Goal: Task Accomplishment & Management: Use online tool/utility

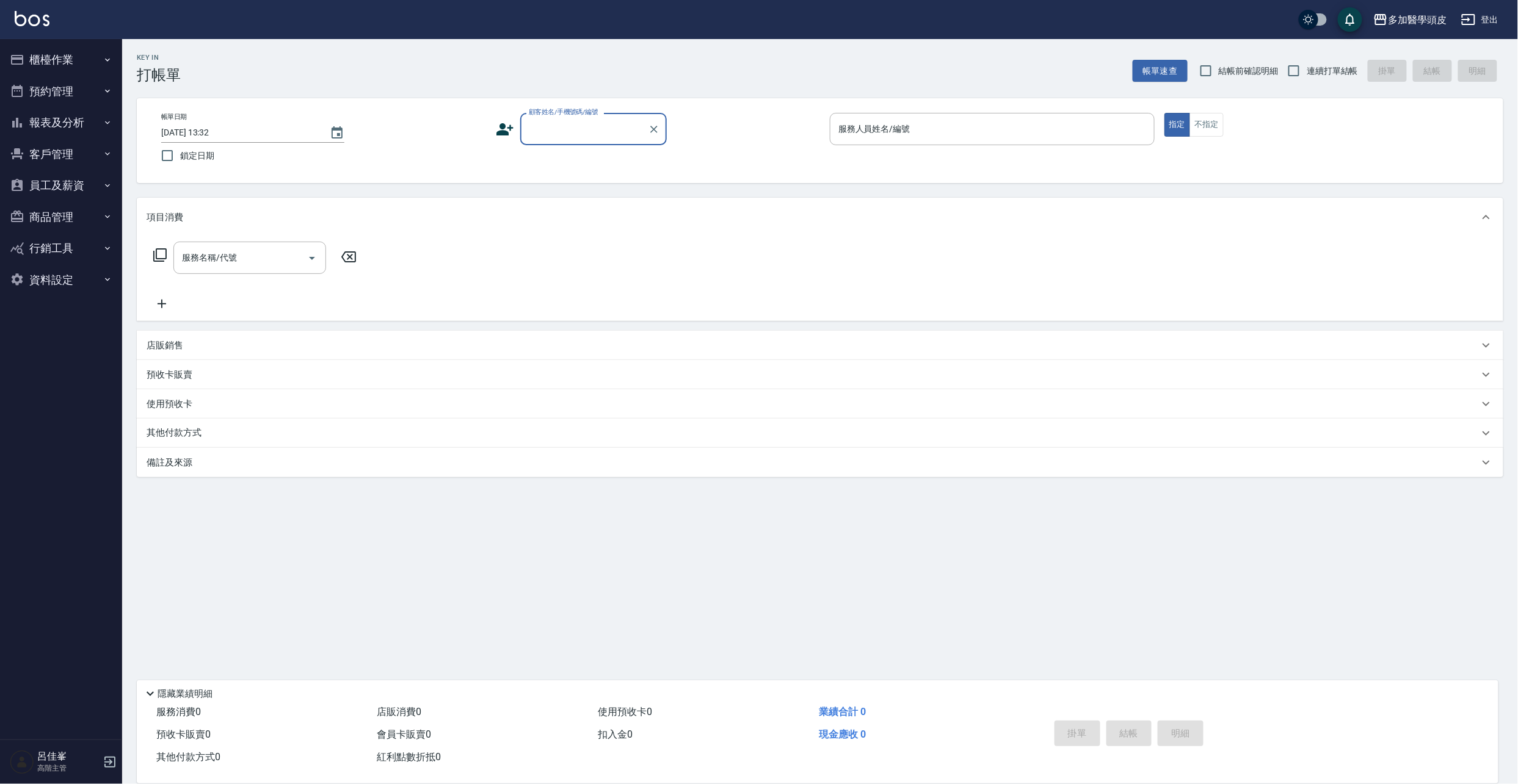
click at [596, 125] on input "顧客姓名/手機號碼/編號" at bounding box center [584, 129] width 117 height 22
click at [595, 154] on li "[PERSON_NAME]/0915851088/" at bounding box center [593, 161] width 146 height 20
type input "[PERSON_NAME]/0915851088/"
click at [198, 413] on p at bounding box center [200, 406] width 15 height 18
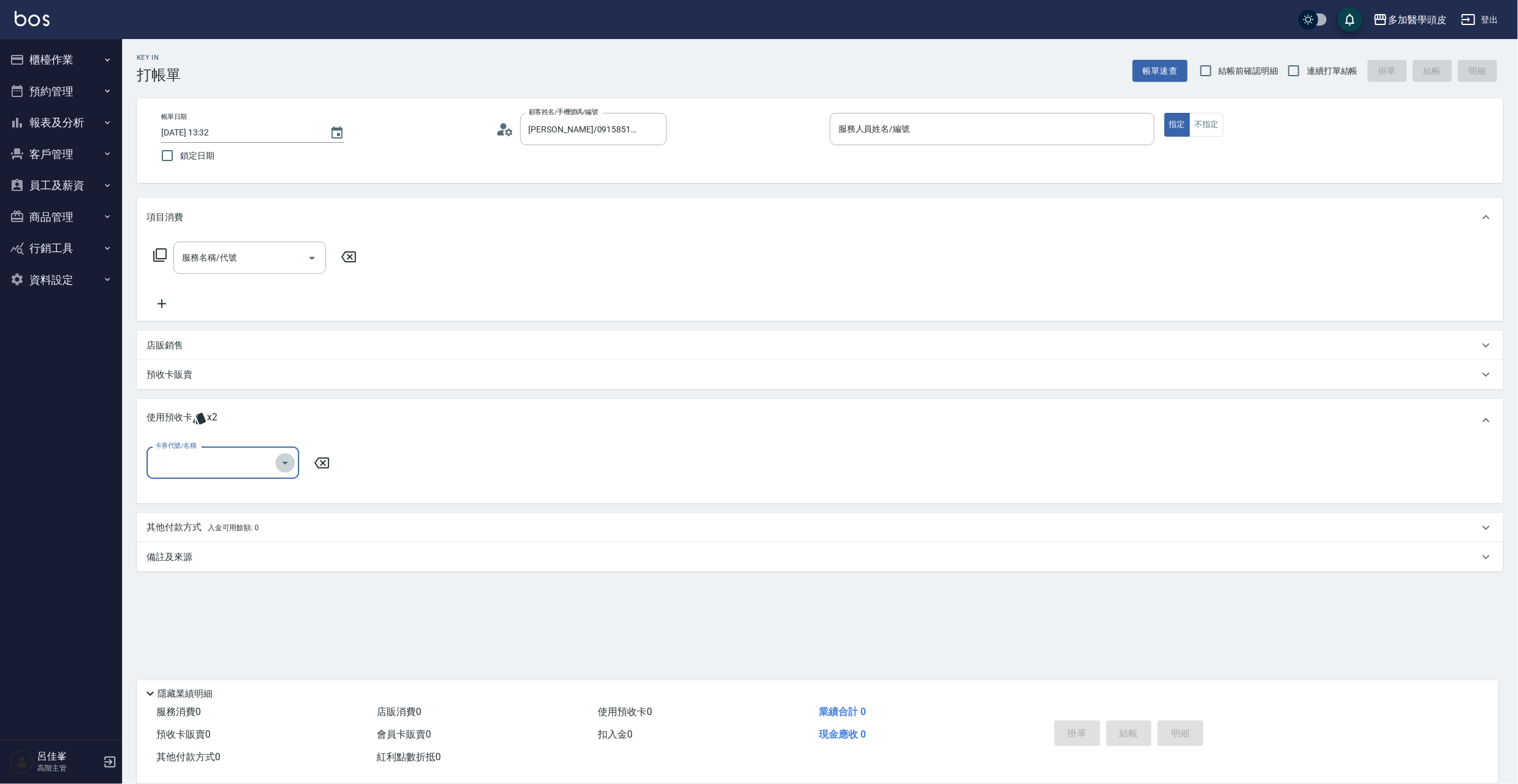
click at [290, 467] on icon "Open" at bounding box center [285, 463] width 15 height 15
click at [658, 130] on icon "Clear" at bounding box center [654, 129] width 12 height 12
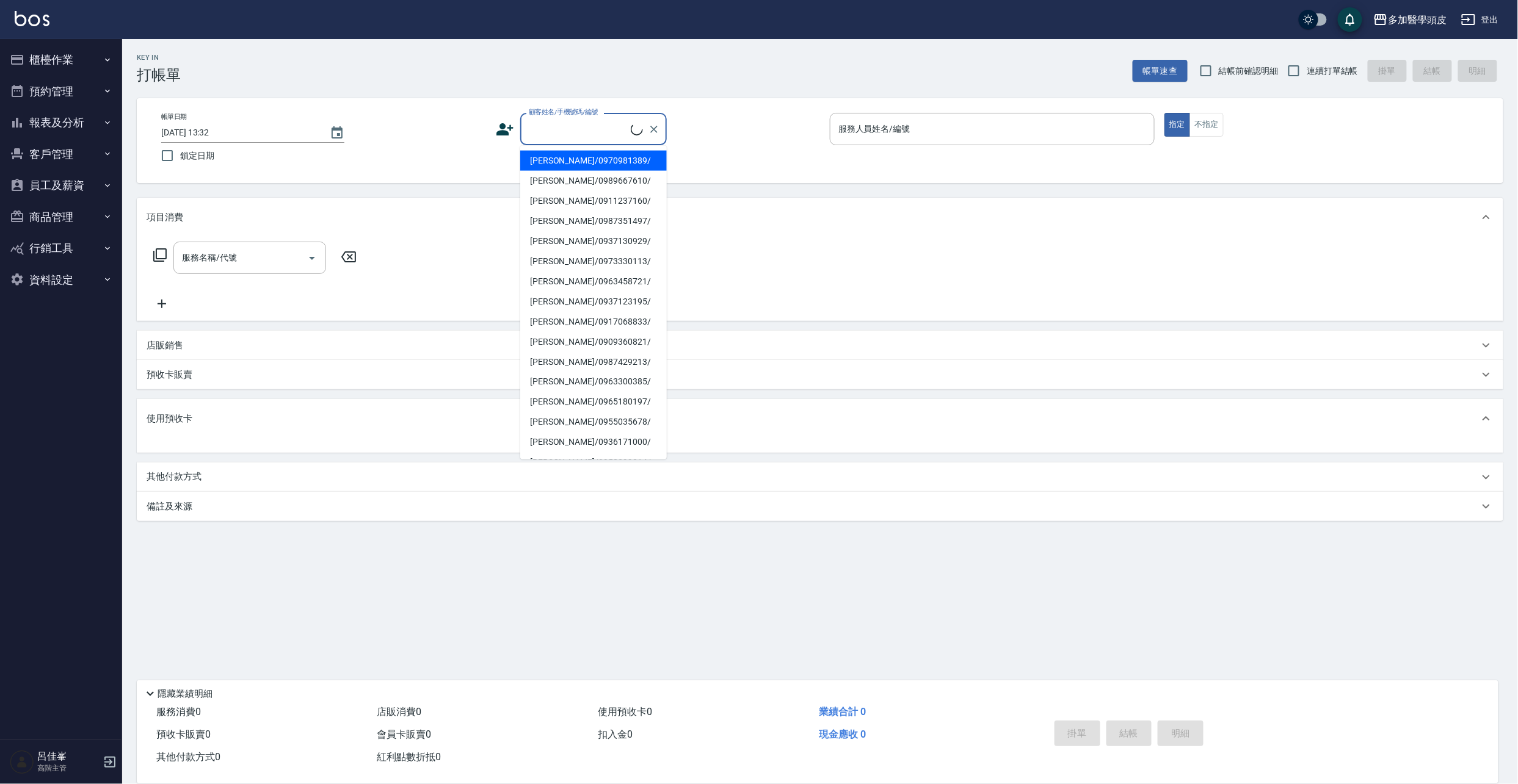
click at [600, 121] on input "顧客姓名/手機號碼/編號" at bounding box center [578, 129] width 105 height 22
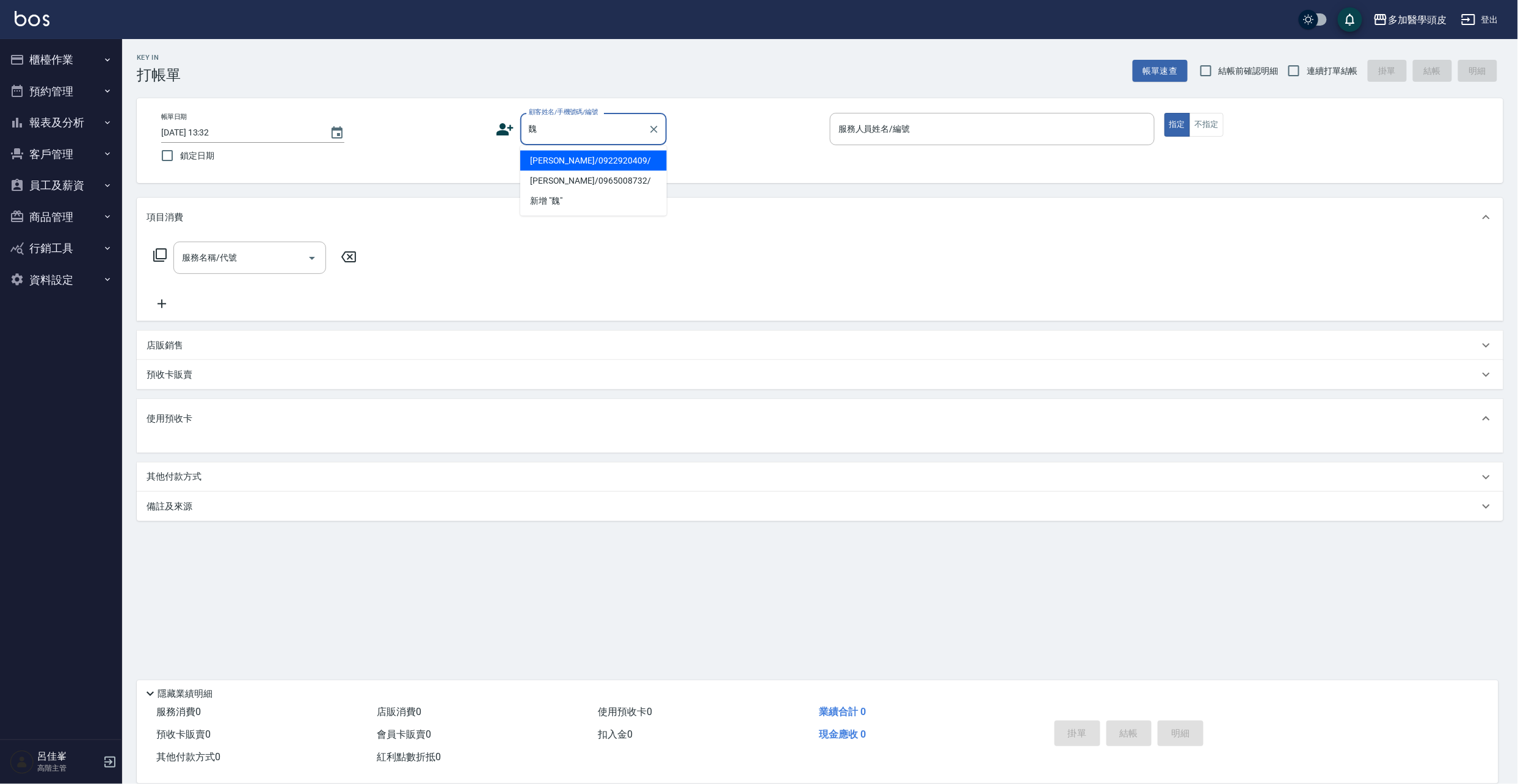
click at [574, 160] on li "[PERSON_NAME]/0922920409/" at bounding box center [593, 161] width 146 height 20
type input "[PERSON_NAME]/0922920409/"
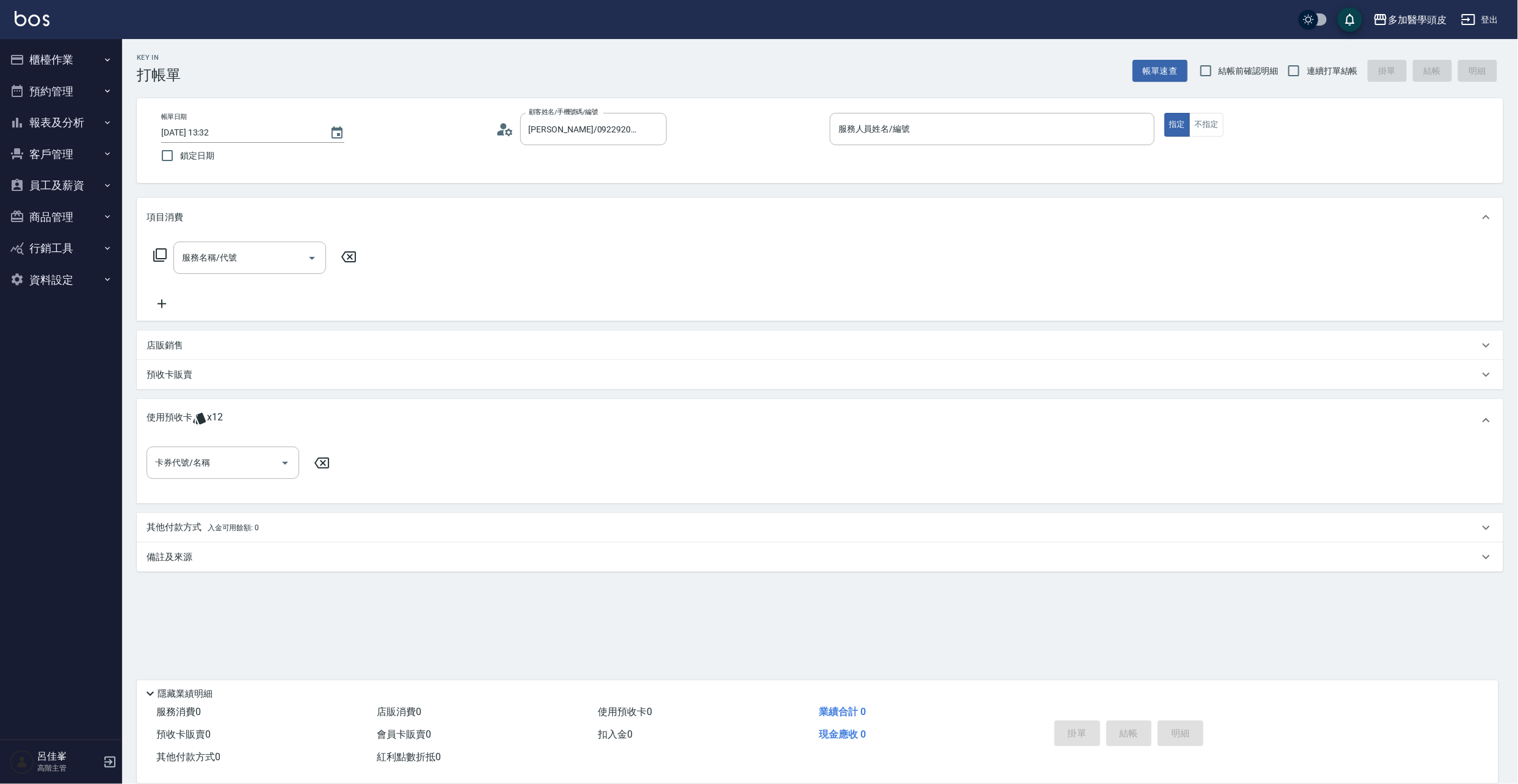
click at [209, 414] on span "x12" at bounding box center [214, 420] width 15 height 18
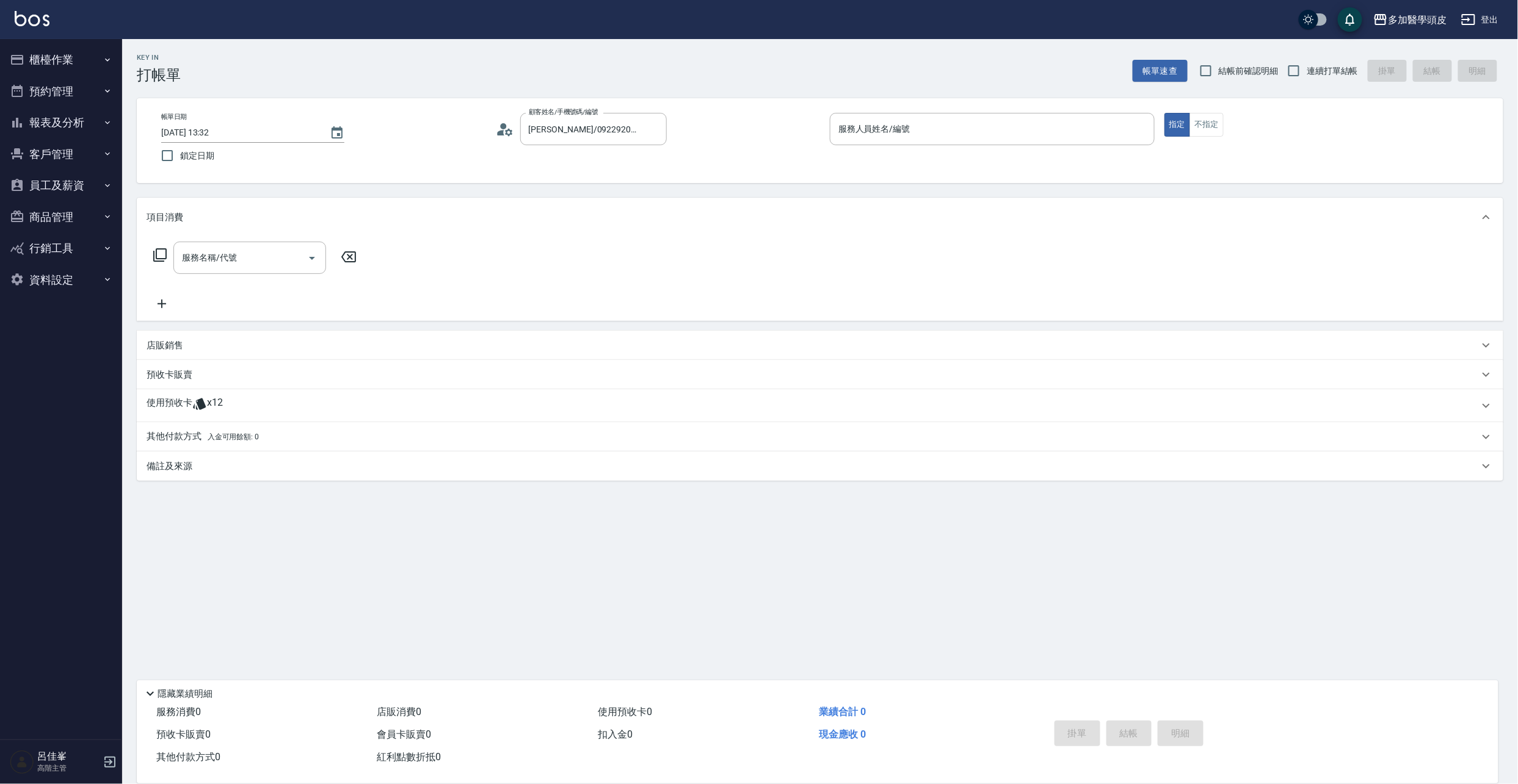
click at [201, 407] on icon at bounding box center [200, 404] width 13 height 12
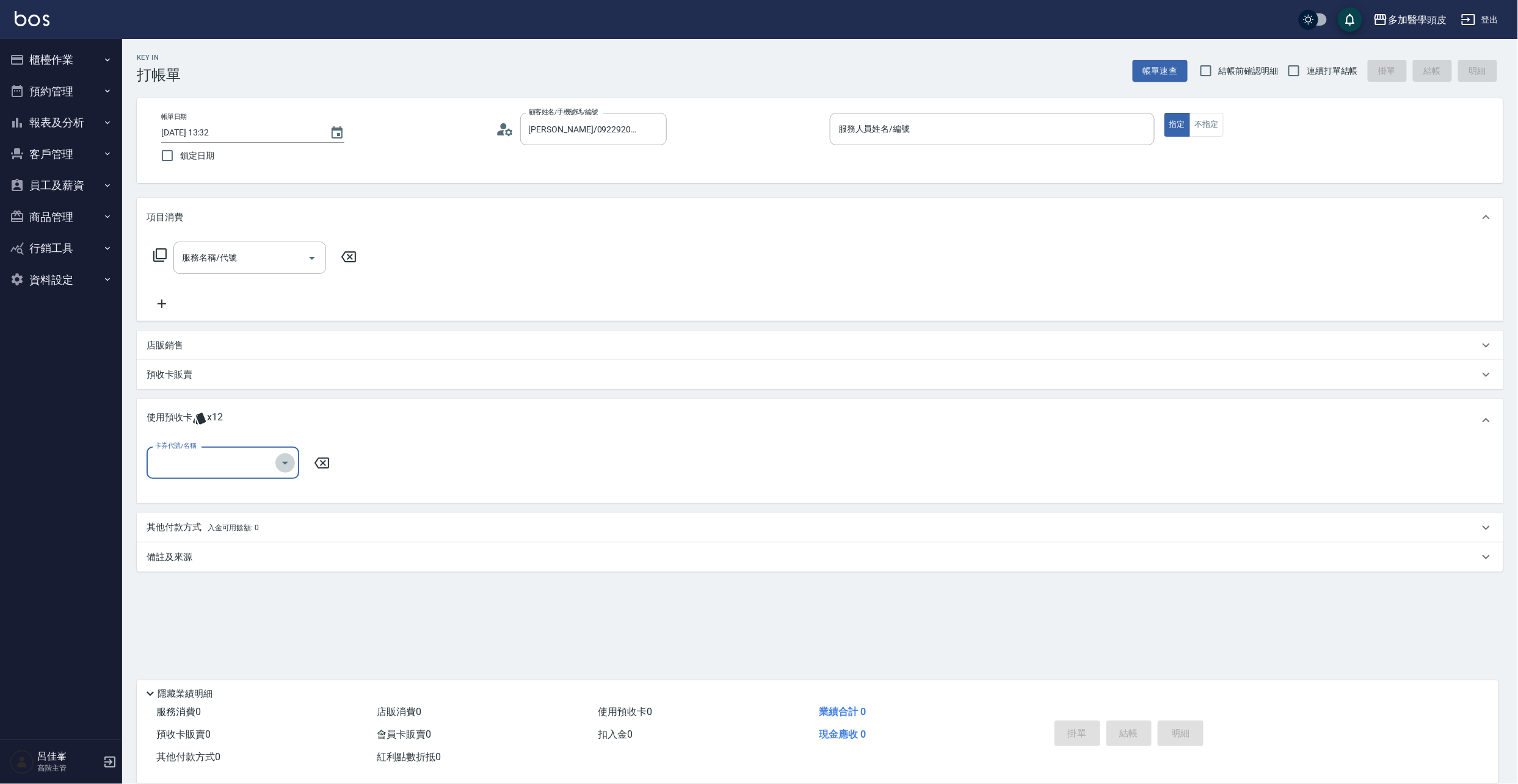
click at [280, 464] on icon "Open" at bounding box center [285, 463] width 15 height 15
